Goal: Information Seeking & Learning: Learn about a topic

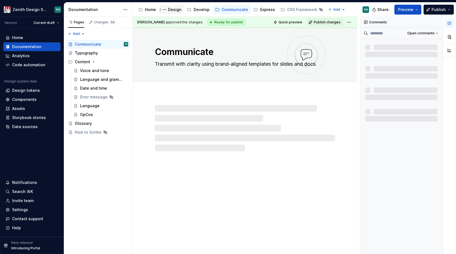
click at [171, 12] on div "Design" at bounding box center [174, 9] width 13 height 5
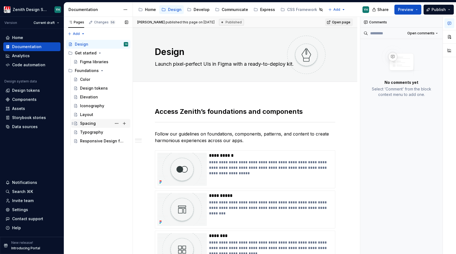
click at [92, 123] on div "Spacing" at bounding box center [88, 123] width 16 height 5
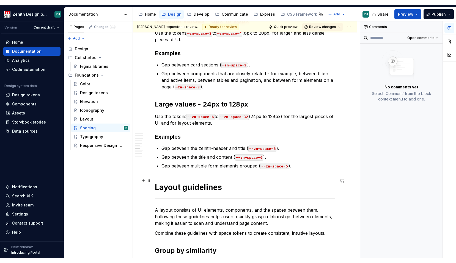
scroll to position [814, 0]
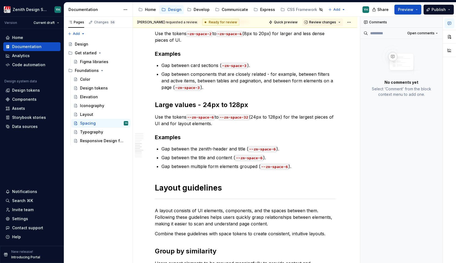
type textarea "*"
